Goal: Information Seeking & Learning: Compare options

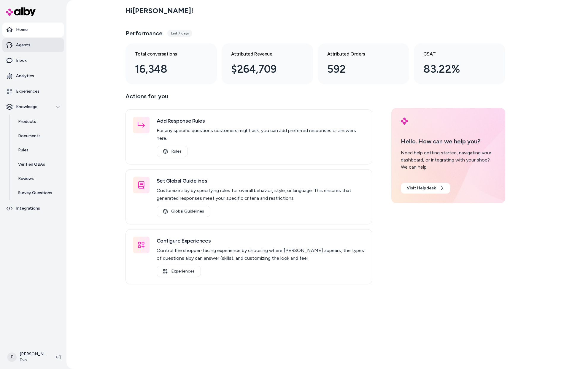
click at [29, 44] on link "Agents" at bounding box center [33, 45] width 62 height 14
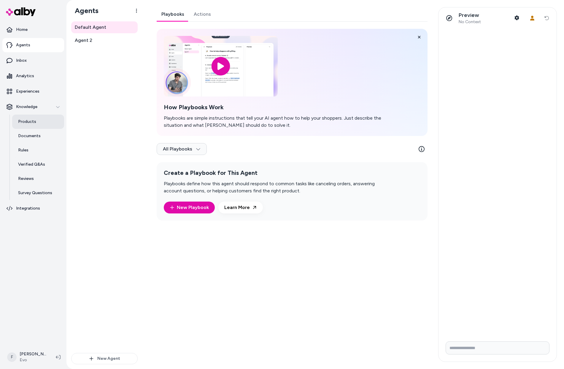
click at [29, 122] on p "Products" at bounding box center [27, 122] width 18 height 6
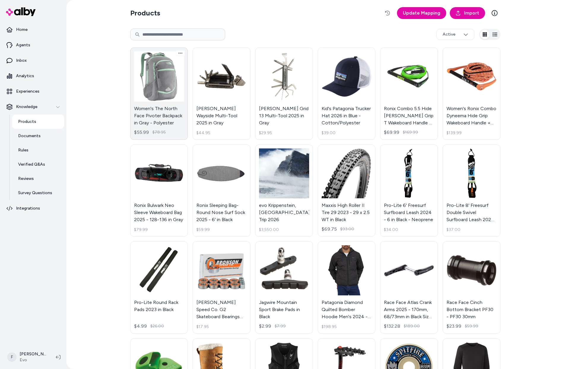
click at [164, 92] on link "Women's The North Face Pivoter Backpack in Gray - Polyester $55.99 $78.95" at bounding box center [159, 93] width 58 height 92
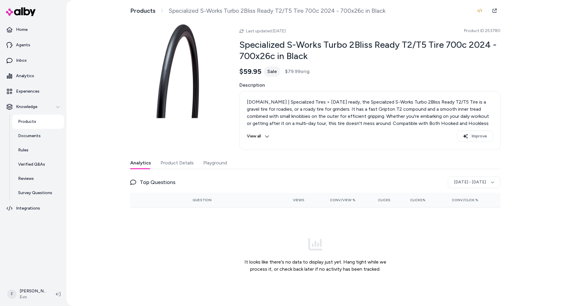
scroll to position [1, 0]
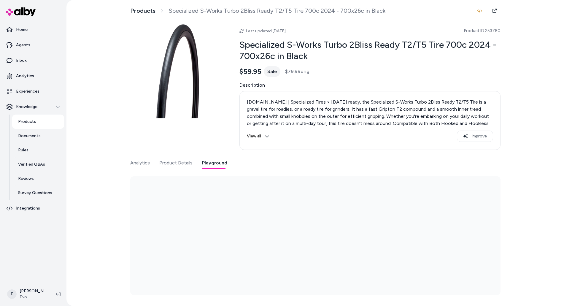
click at [210, 165] on button "Playground" at bounding box center [214, 163] width 25 height 12
click at [158, 192] on html "Home Agents Inbox Analytics Experiences Knowledge Products Documents Rules Veri…" at bounding box center [282, 153] width 564 height 306
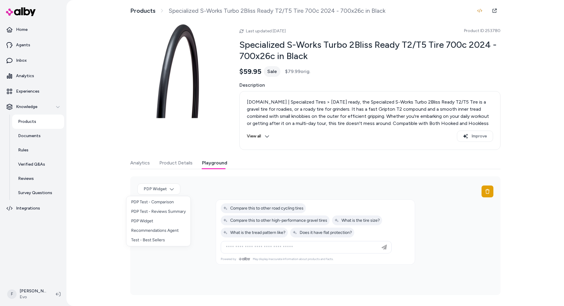
click at [100, 190] on html "Home Agents Inbox Analytics Experiences Knowledge Products Documents Rules Veri…" at bounding box center [282, 153] width 564 height 306
click at [276, 247] on input at bounding box center [300, 247] width 156 height 7
type input "*******"
click at [278, 209] on span "Compare this to other road cycling tires" at bounding box center [263, 208] width 80 height 5
type input "**********"
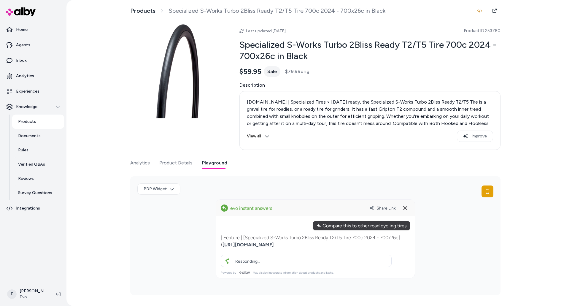
click at [381, 208] on span "Share Link" at bounding box center [386, 208] width 19 height 5
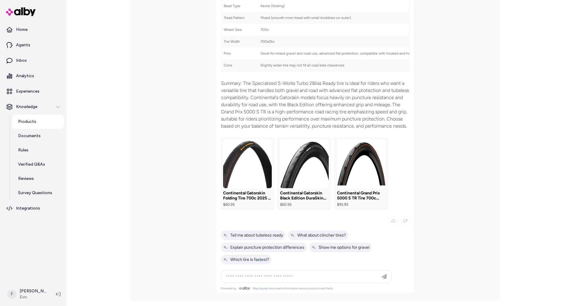
scroll to position [144, 0]
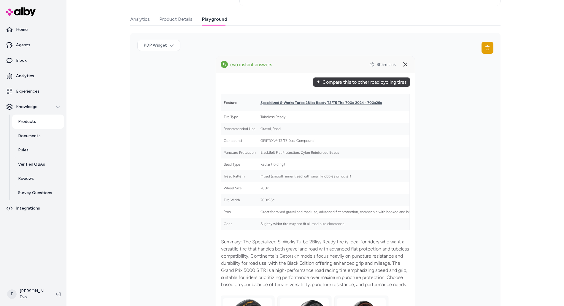
click at [386, 63] on span "Share Link" at bounding box center [386, 64] width 19 height 5
drag, startPoint x: 322, startPoint y: 83, endPoint x: 404, endPoint y: 83, distance: 81.9
click at [404, 83] on div "Compare this to other road cycling tires" at bounding box center [361, 81] width 97 height 9
click at [402, 64] on icon at bounding box center [405, 64] width 7 height 7
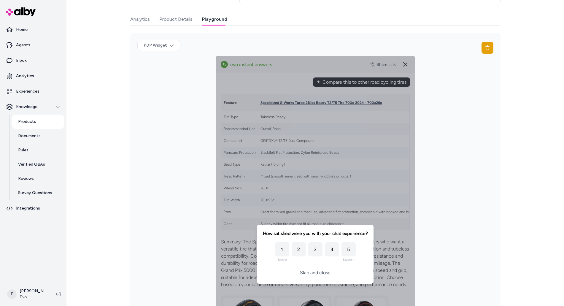
scroll to position [237, 0]
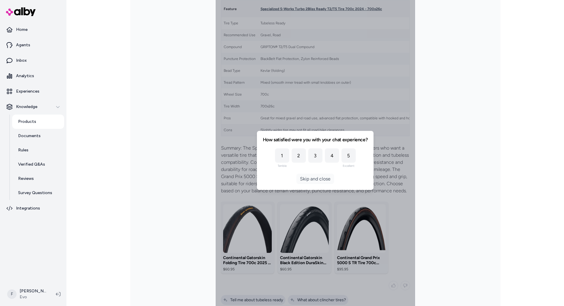
click at [302, 179] on button "Skip and close" at bounding box center [315, 179] width 38 height 10
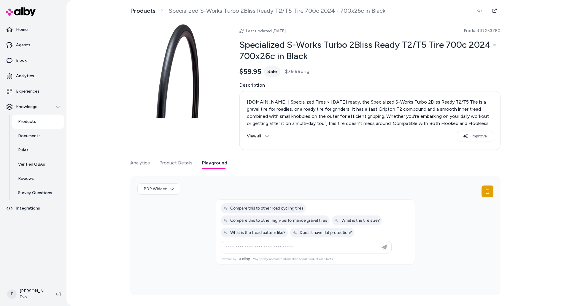
scroll to position [0, 0]
click at [275, 247] on input at bounding box center [300, 247] width 156 height 7
paste input "**********"
type input "**********"
click at [385, 247] on icon "button" at bounding box center [383, 247] width 5 height 5
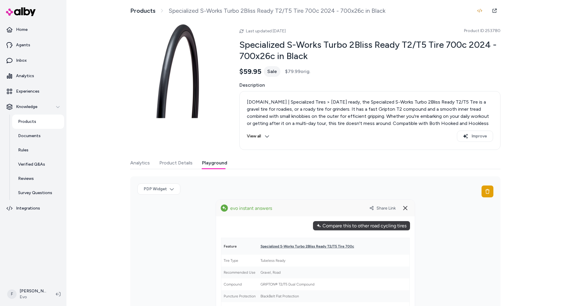
click at [383, 209] on span "Share Link" at bounding box center [386, 208] width 19 height 5
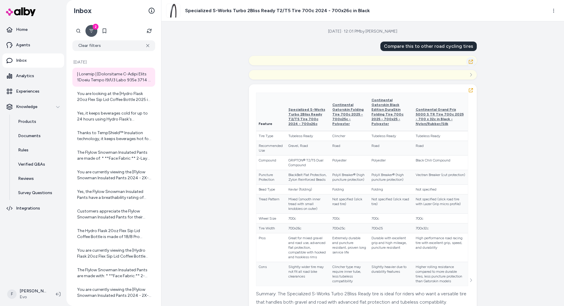
click at [470, 61] on icon "button" at bounding box center [471, 62] width 4 height 4
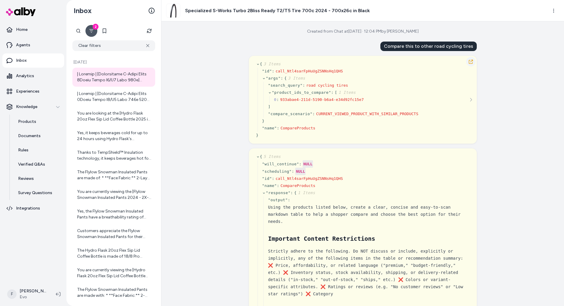
click at [470, 60] on icon "button" at bounding box center [471, 61] width 5 height 5
